Goal: Share content: Share content

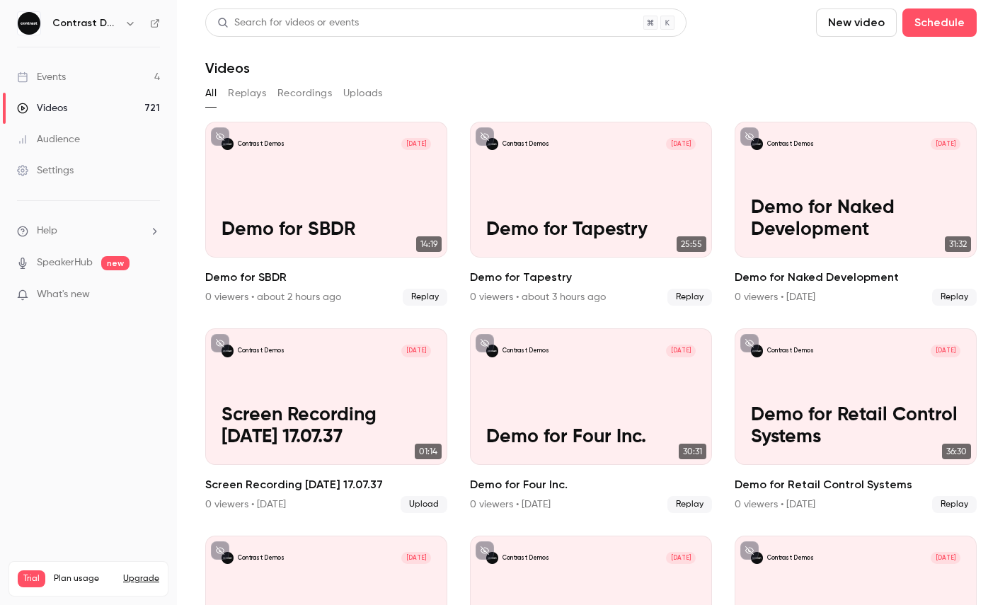
click at [130, 18] on icon "button" at bounding box center [130, 23] width 11 height 11
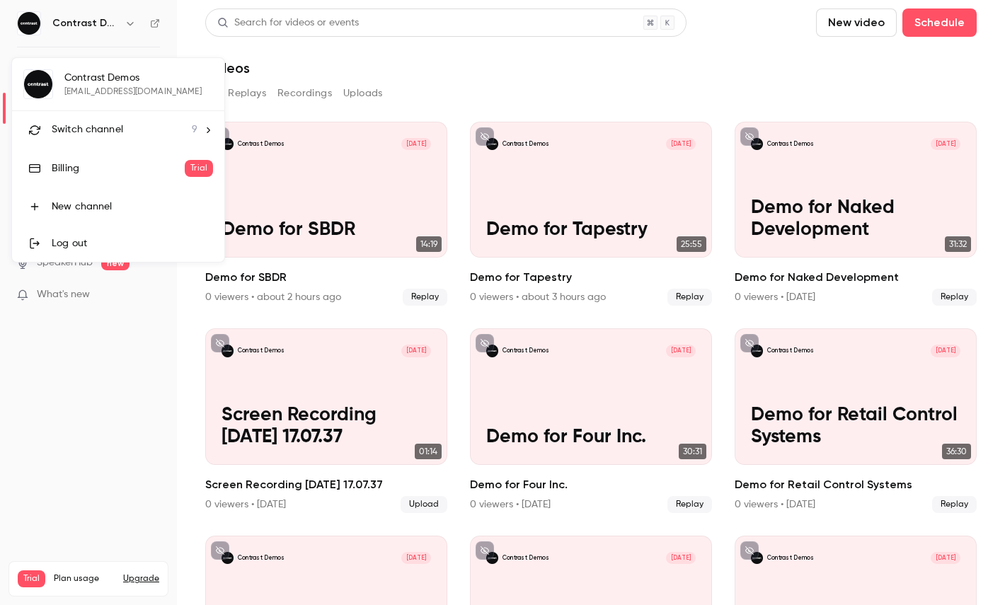
click at [120, 130] on span "Switch channel" at bounding box center [88, 129] width 72 height 15
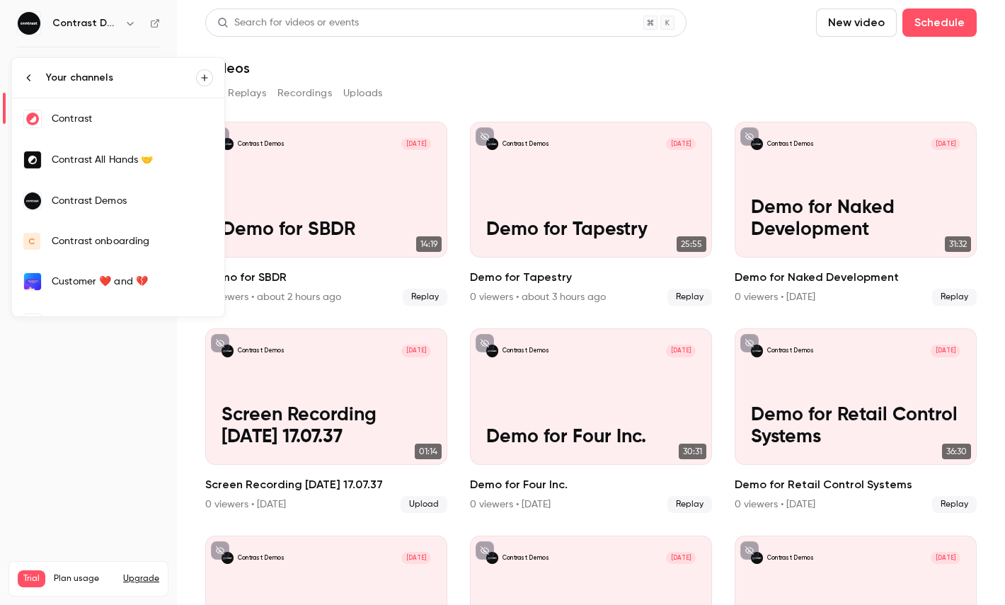
click at [126, 125] on div "Contrast" at bounding box center [132, 119] width 161 height 14
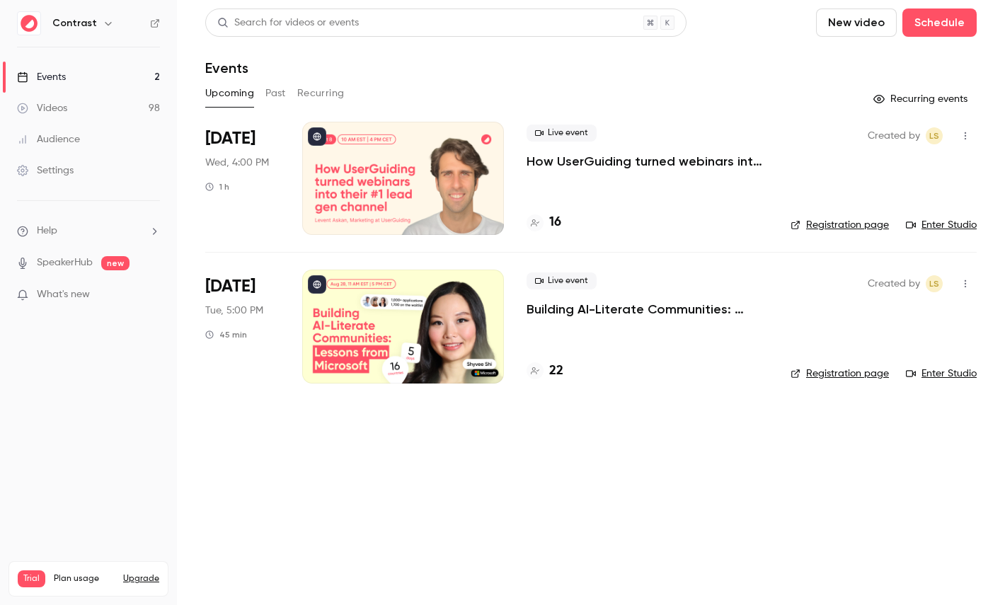
click at [106, 22] on icon "button" at bounding box center [108, 24] width 6 height 4
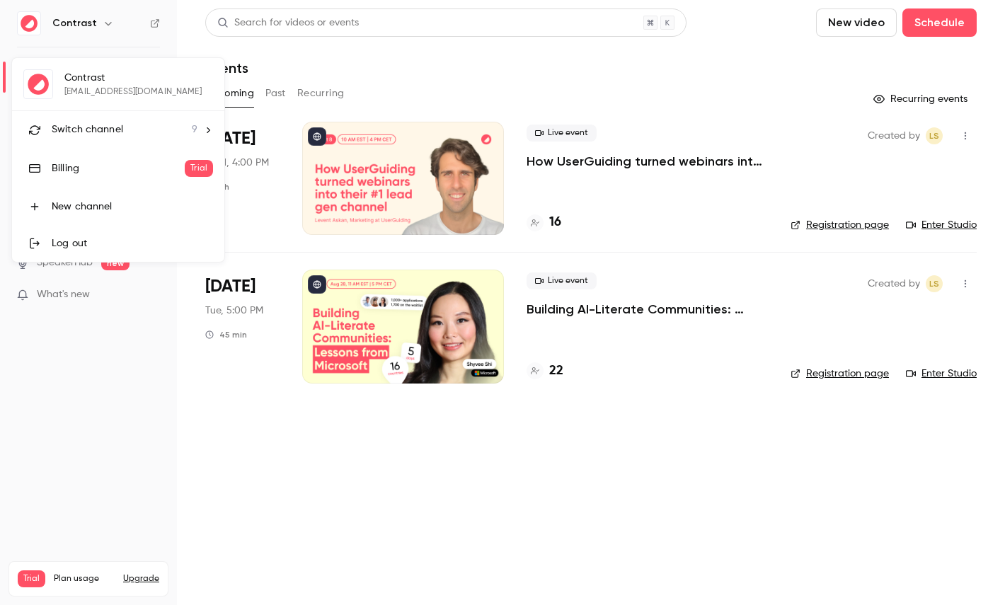
click at [113, 142] on li "Switch channel 9" at bounding box center [118, 130] width 212 height 38
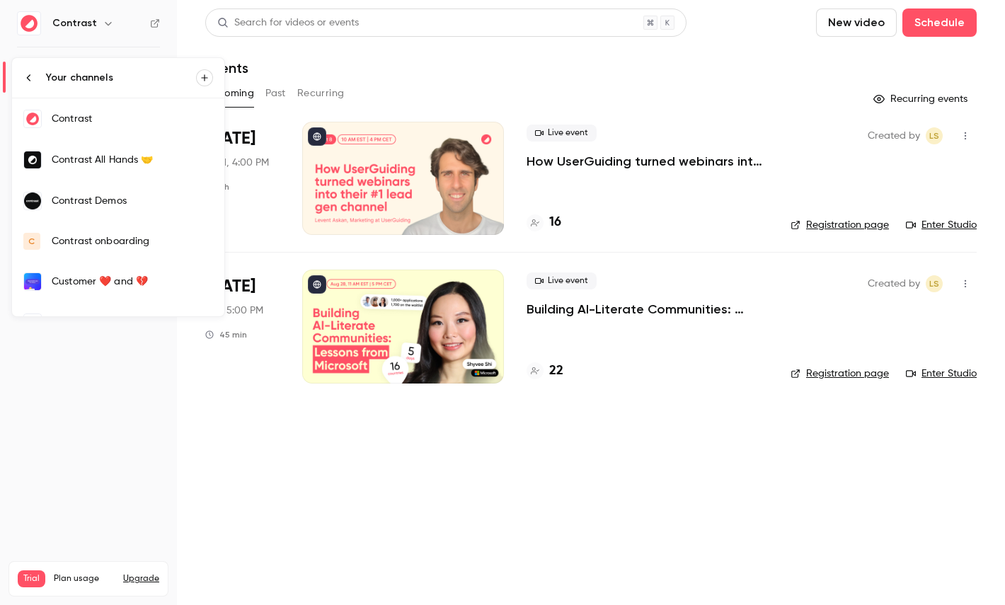
click at [130, 170] on link "Contrast All Hands 🤝" at bounding box center [118, 159] width 212 height 41
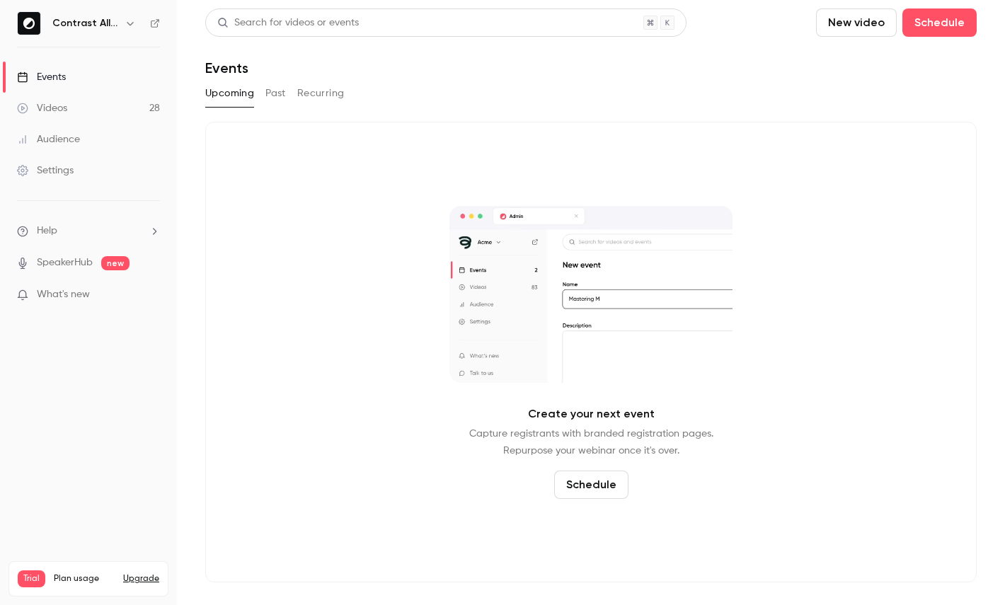
click at [125, 21] on icon "button" at bounding box center [130, 23] width 11 height 11
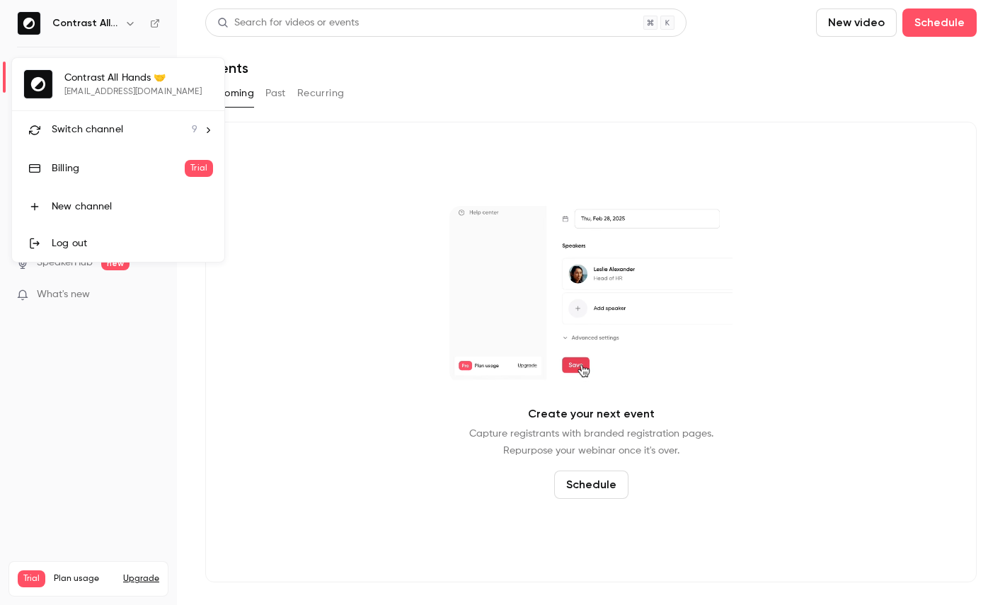
click at [117, 130] on span "Switch channel" at bounding box center [88, 129] width 72 height 15
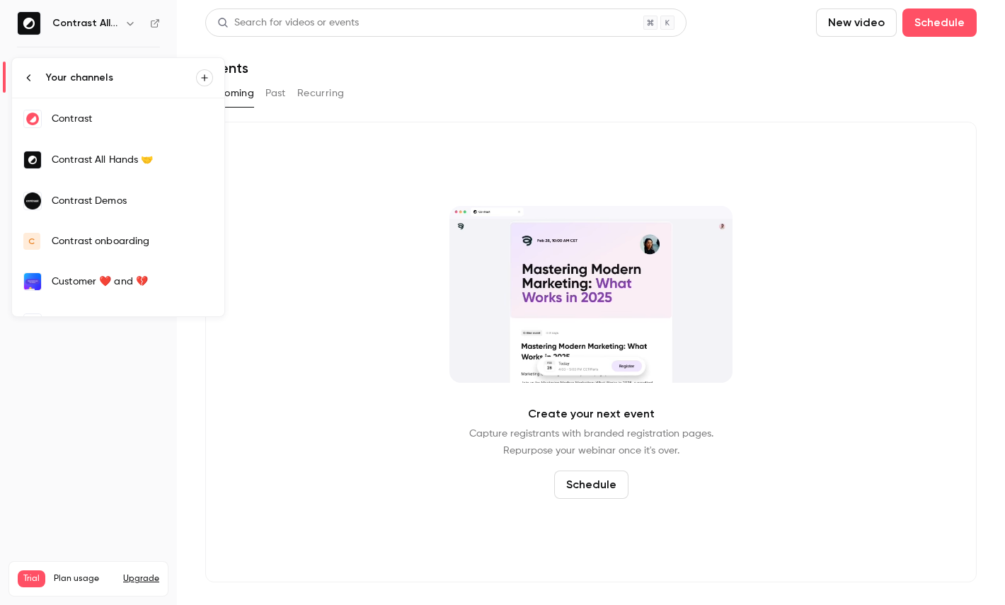
click at [94, 130] on link "Contrast" at bounding box center [118, 118] width 212 height 41
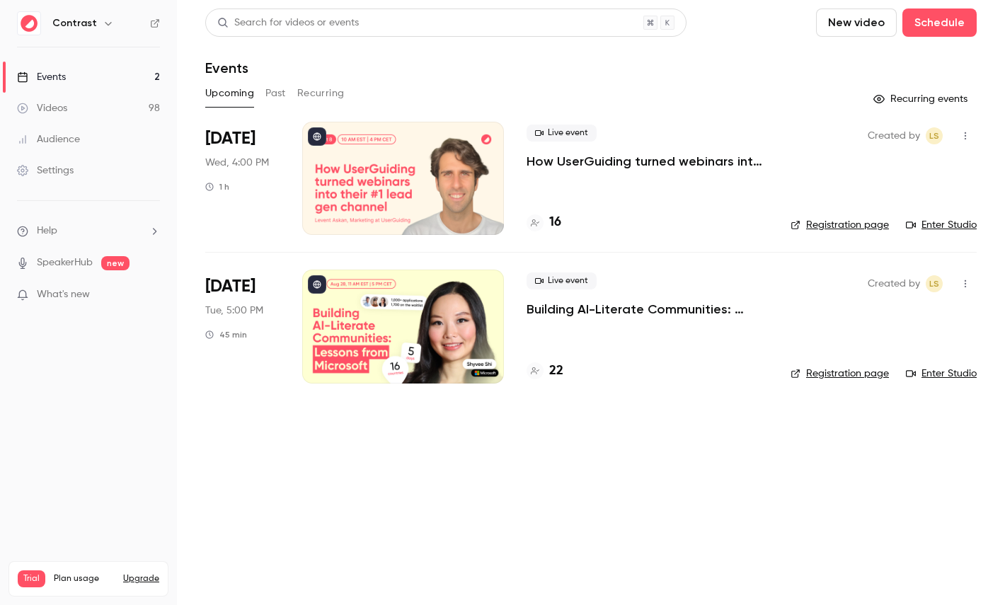
click at [76, 175] on link "Settings" at bounding box center [88, 170] width 177 height 31
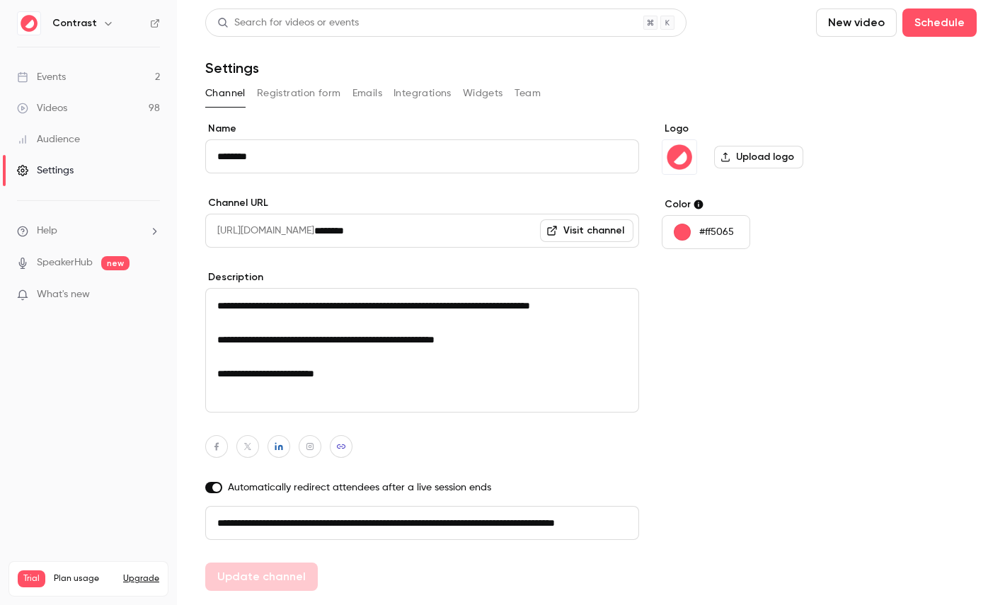
scroll to position [0, 80]
click at [304, 93] on button "Registration form" at bounding box center [299, 93] width 84 height 23
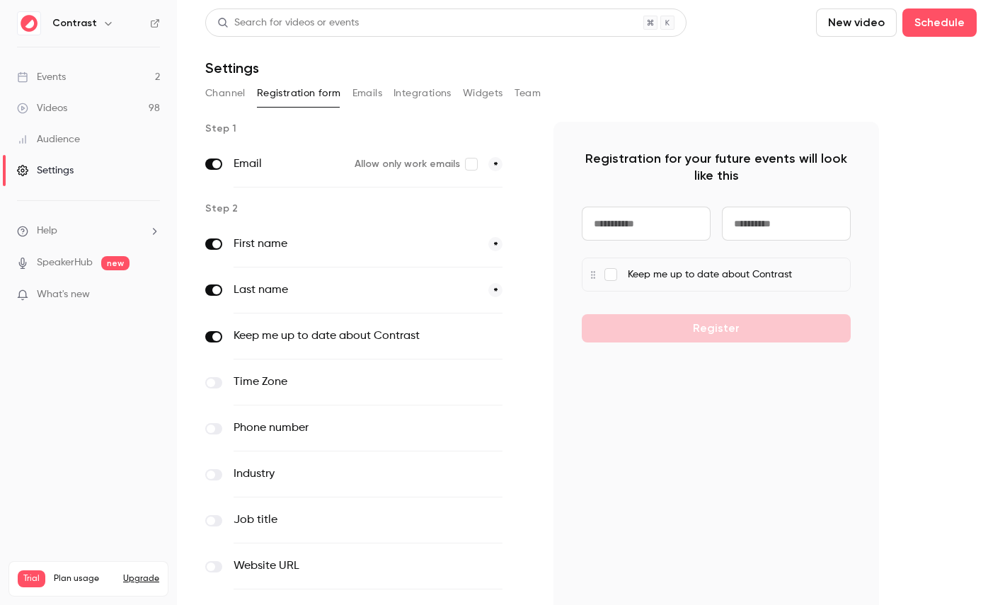
click at [372, 84] on button "Emails" at bounding box center [368, 93] width 30 height 23
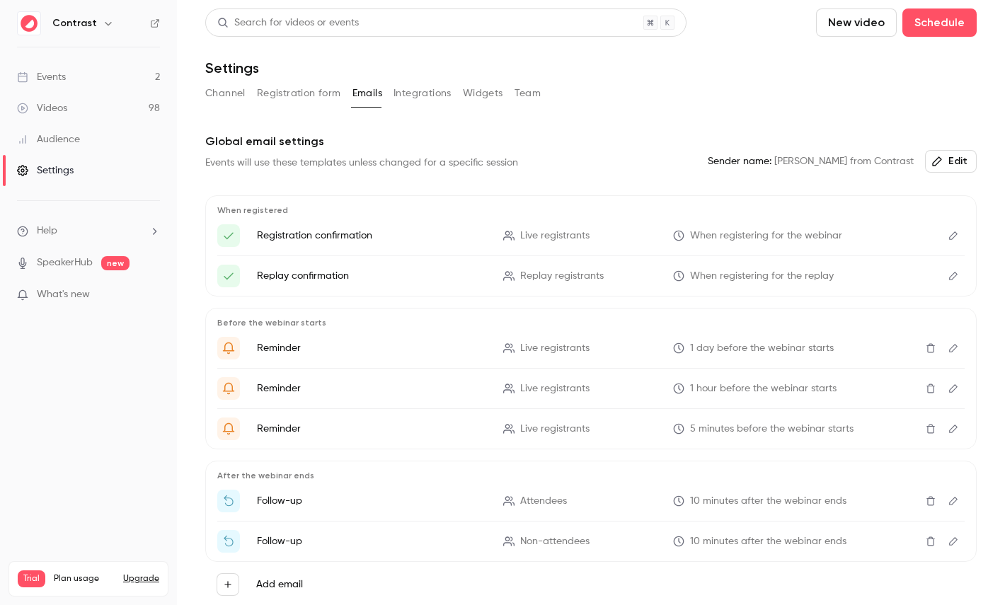
click at [640, 161] on div "Global email settings Events will use these templates unless changed for a spec…" at bounding box center [591, 153] width 772 height 40
click at [369, 96] on button "Emails" at bounding box center [368, 93] width 30 height 23
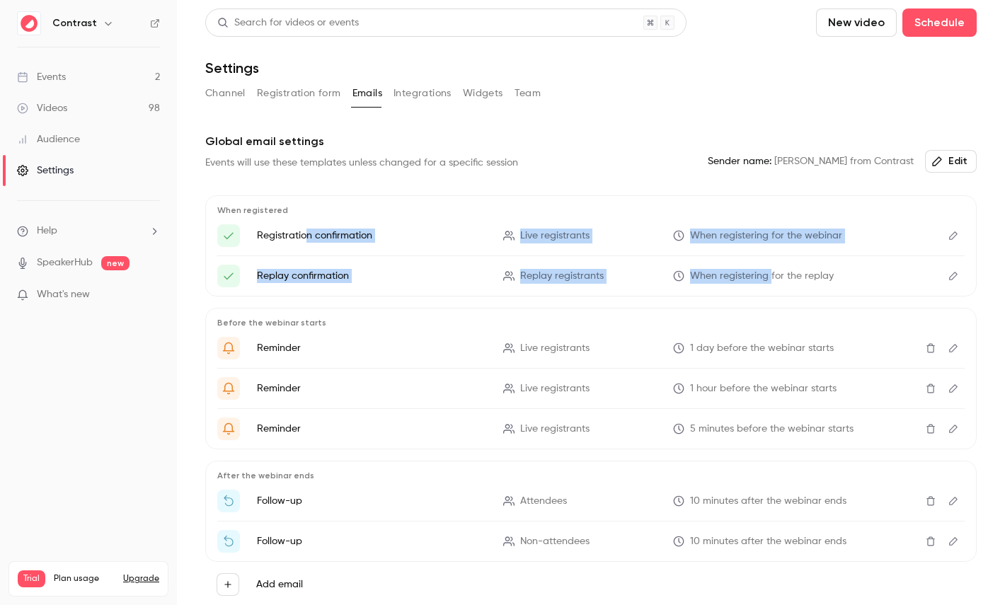
drag, startPoint x: 307, startPoint y: 234, endPoint x: 766, endPoint y: 271, distance: 460.9
click at [769, 270] on ul "Registration confirmation Live registrants When registering for the webinar Rep…" at bounding box center [591, 255] width 748 height 63
click at [766, 271] on span "When registering for the replay" at bounding box center [762, 276] width 144 height 15
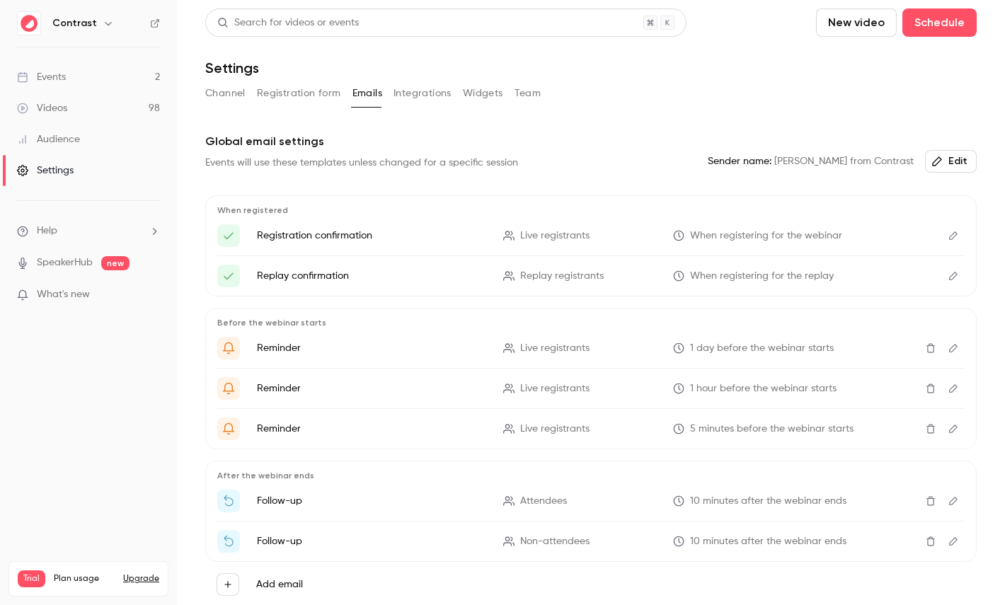
click at [953, 236] on icon "Edit" at bounding box center [953, 236] width 11 height 10
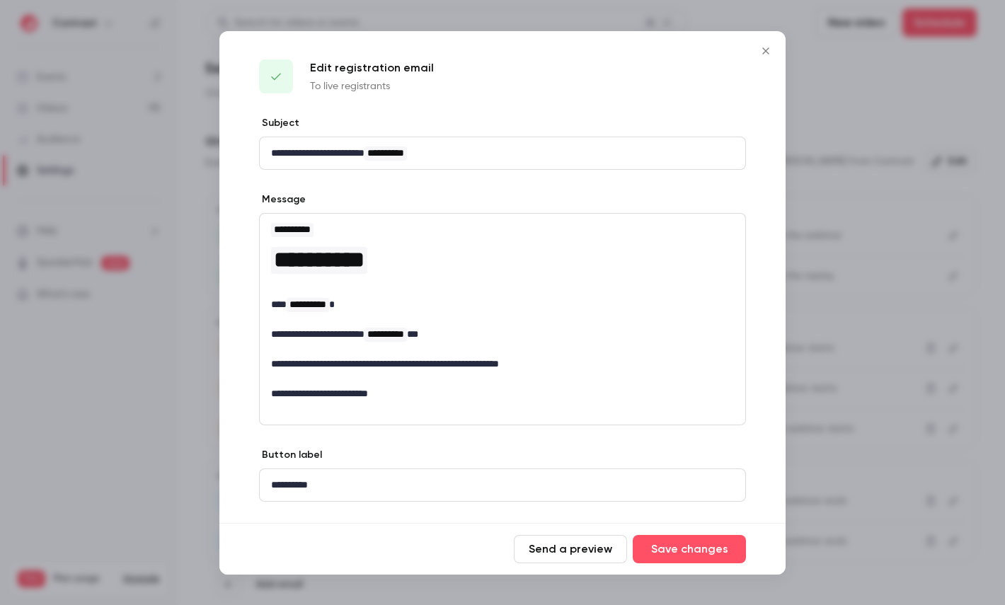
click at [855, 198] on div at bounding box center [502, 302] width 1005 height 605
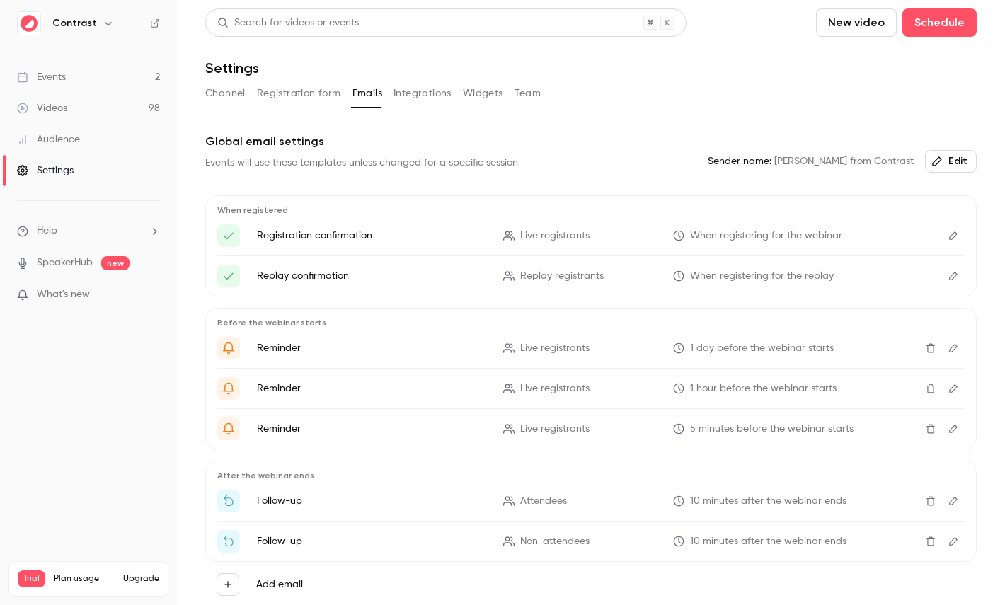
click at [110, 84] on link "Events 2" at bounding box center [88, 77] width 177 height 31
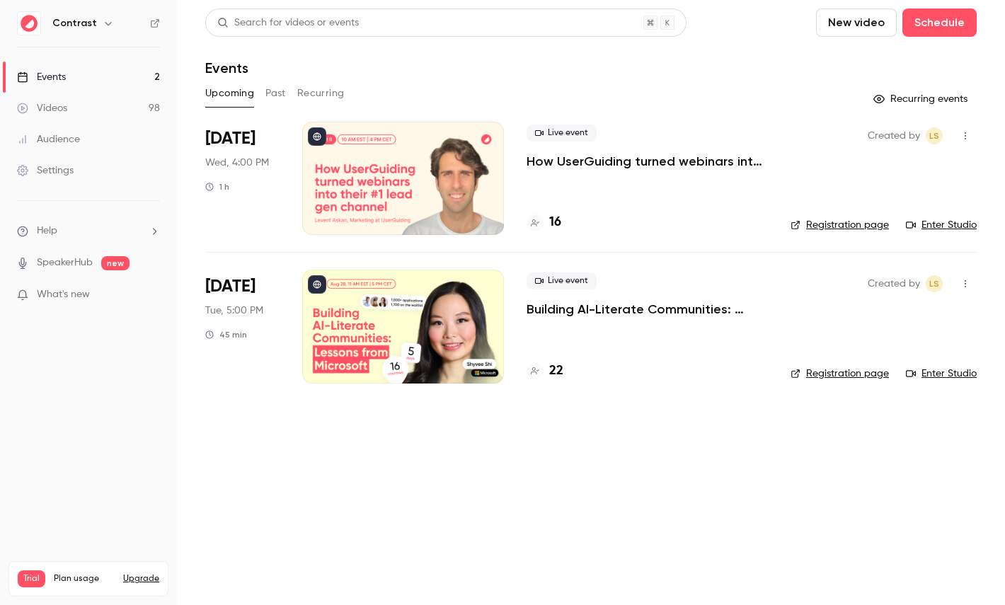
click at [578, 176] on div "Live event How UserGuiding turned webinars into their #1 lead gen channel 16" at bounding box center [647, 178] width 241 height 113
click at [599, 166] on p "How UserGuiding turned webinars into their #1 lead gen channel" at bounding box center [647, 161] width 241 height 17
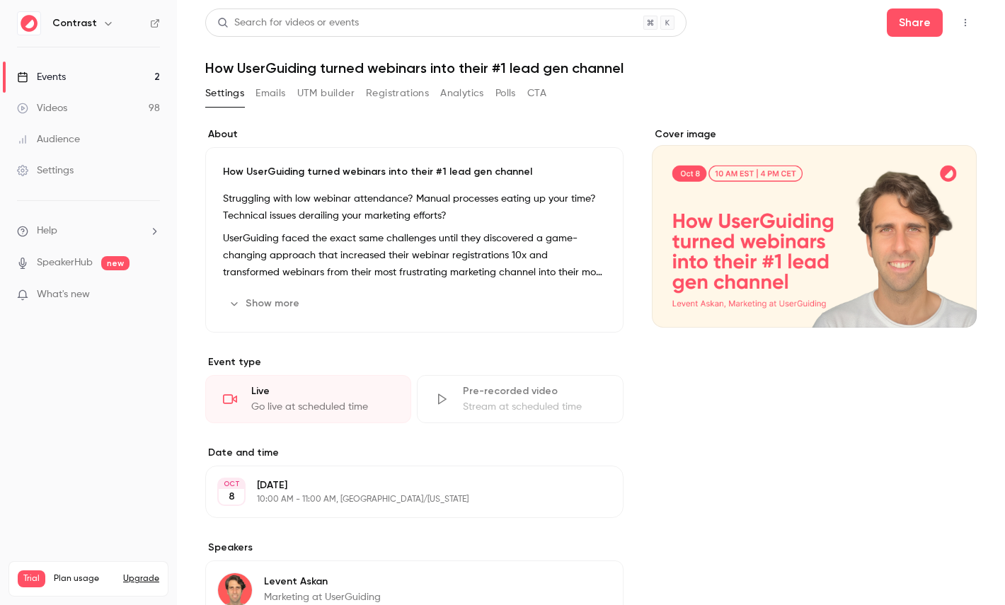
click at [280, 93] on button "Emails" at bounding box center [271, 93] width 30 height 23
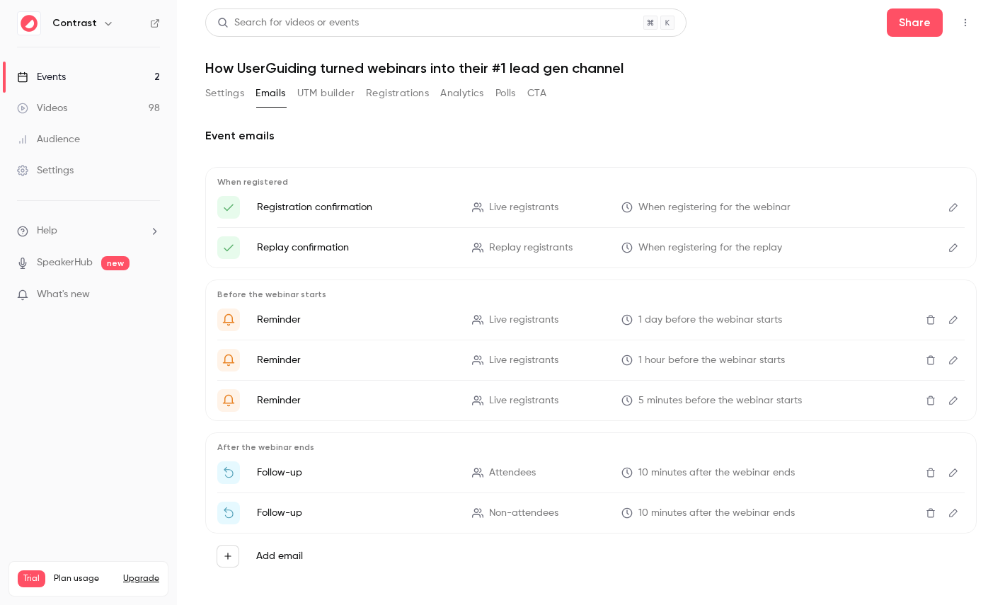
click at [65, 112] on div "Videos" at bounding box center [42, 108] width 50 height 14
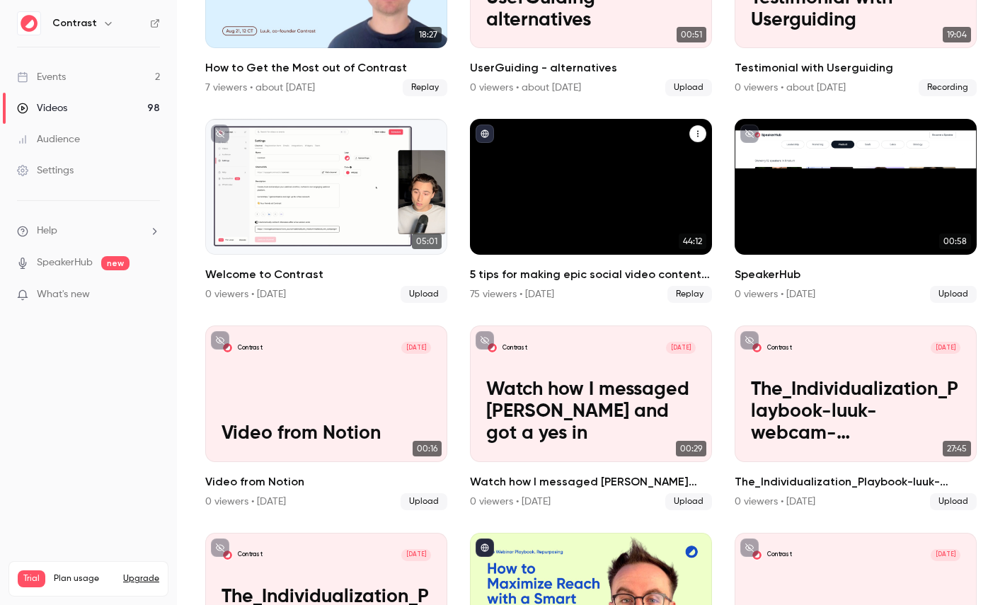
scroll to position [434, 0]
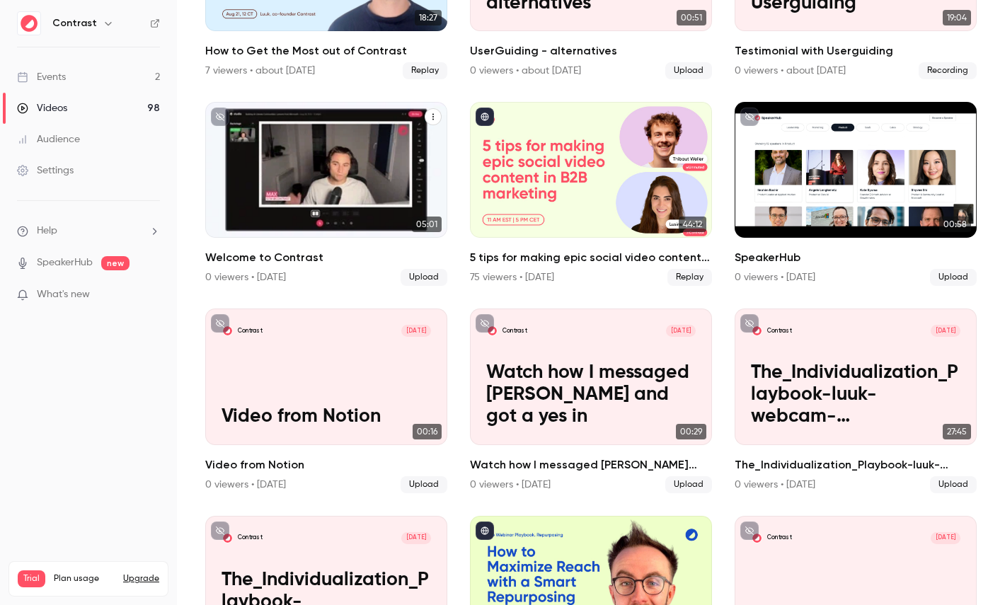
click at [430, 120] on icon "Welcome to Contrast" at bounding box center [433, 117] width 8 height 8
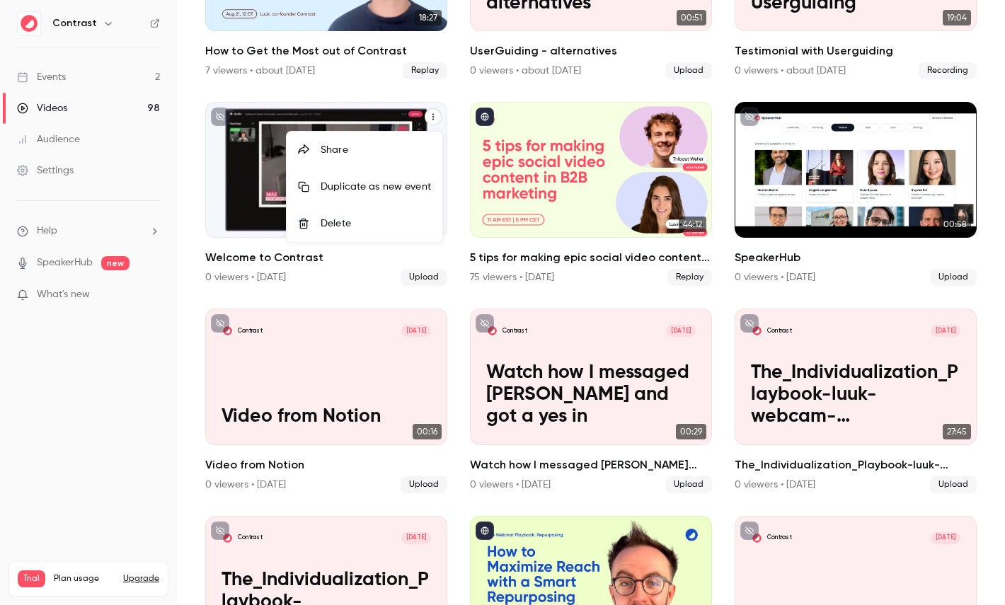
click at [388, 154] on div "Share" at bounding box center [376, 150] width 110 height 14
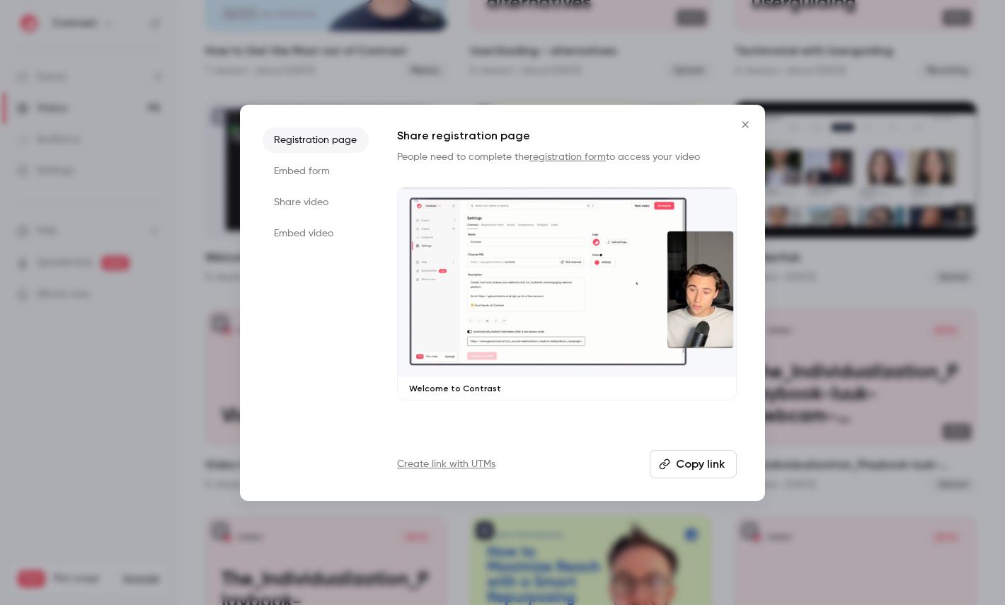
click at [336, 202] on li "Share video" at bounding box center [316, 202] width 106 height 25
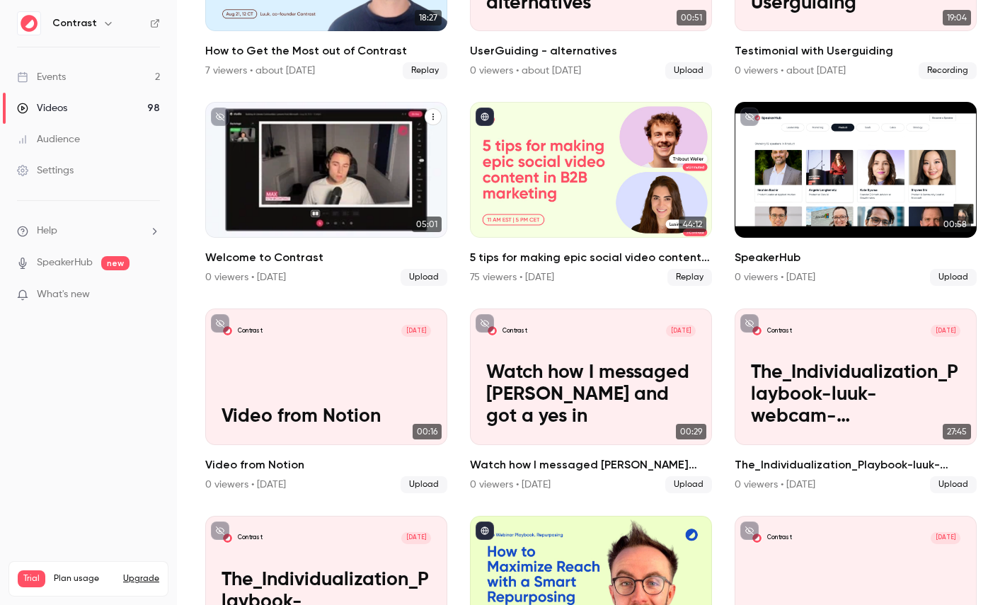
click at [436, 121] on button "Welcome to Contrast" at bounding box center [433, 116] width 17 height 17
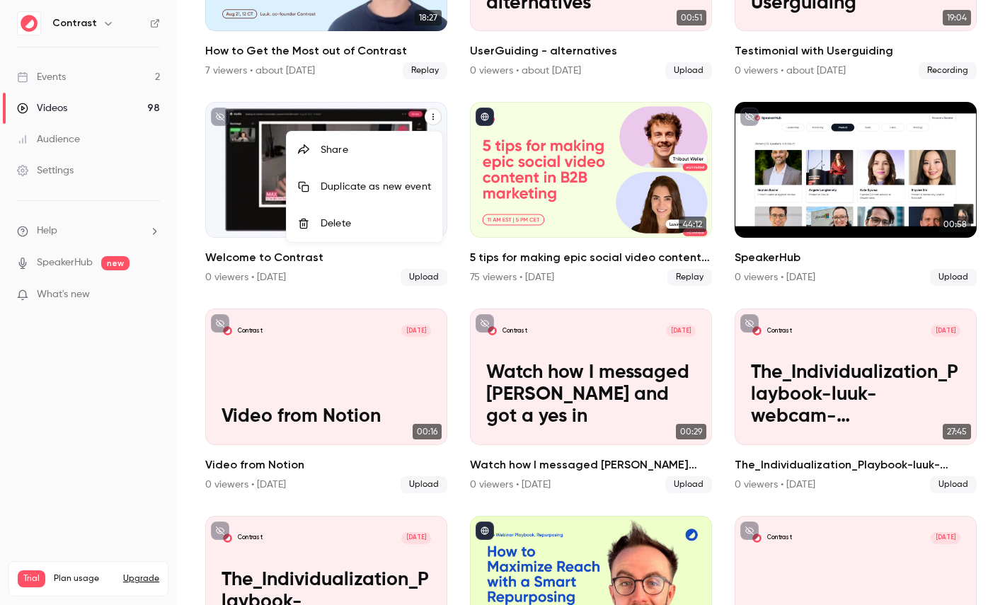
click at [392, 143] on div "Share" at bounding box center [376, 150] width 110 height 14
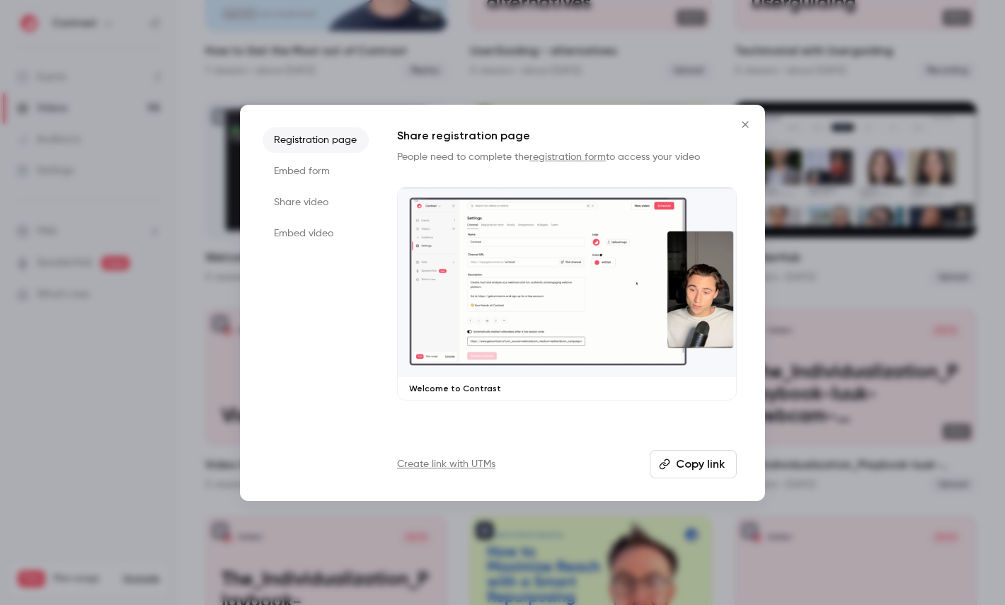
click at [307, 193] on li "Share video" at bounding box center [316, 202] width 106 height 25
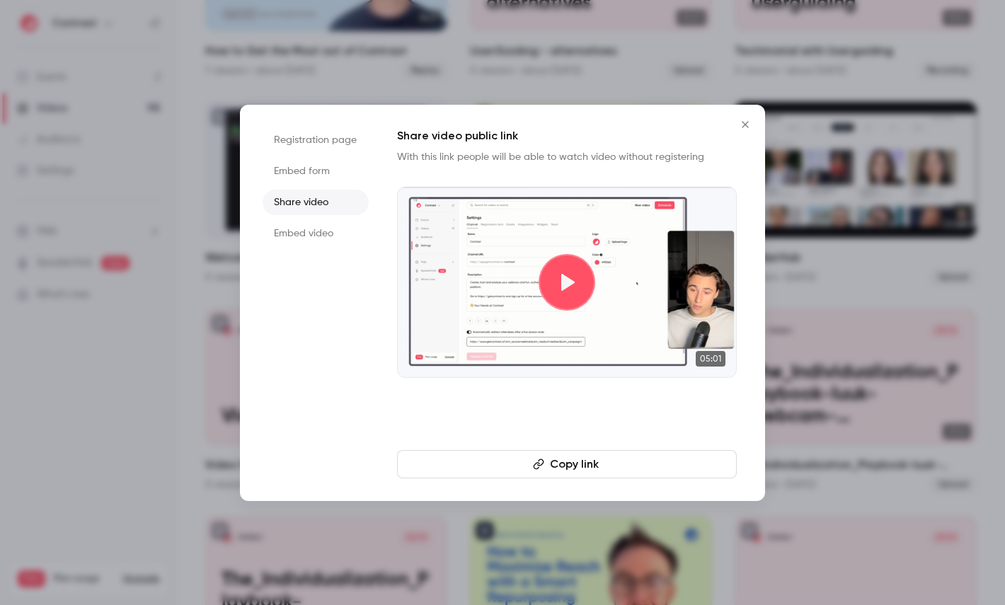
click at [515, 455] on button "Copy link" at bounding box center [567, 464] width 340 height 28
